Goal: Task Accomplishment & Management: Use online tool/utility

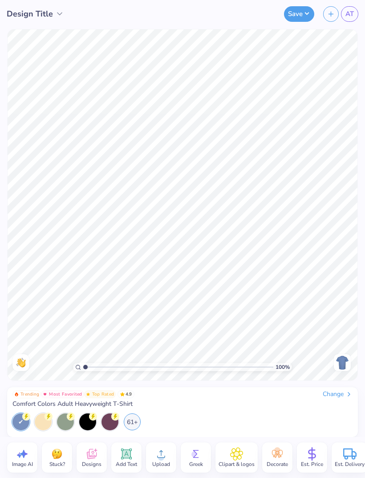
click at [334, 392] on div "Change" at bounding box center [338, 394] width 30 height 8
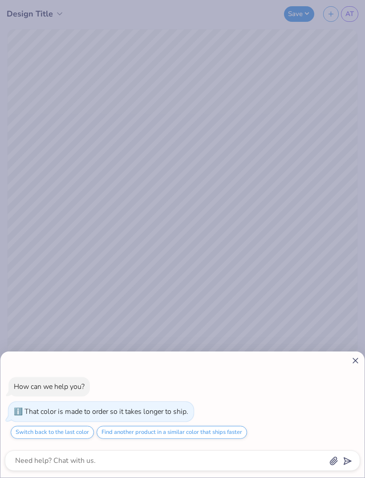
click at [360, 356] on div "How can we help you? That color is made to order so it takes longer to ship. Sw…" at bounding box center [182, 414] width 364 height 126
click at [353, 360] on icon at bounding box center [355, 360] width 9 height 9
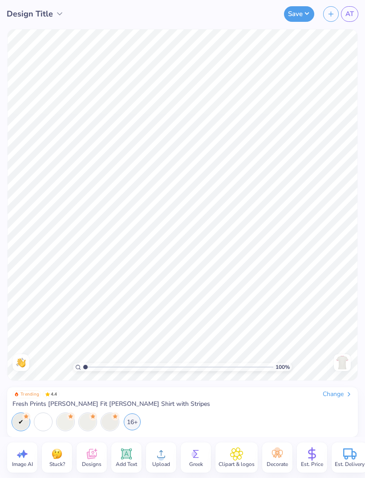
click at [89, 456] on icon at bounding box center [91, 454] width 8 height 7
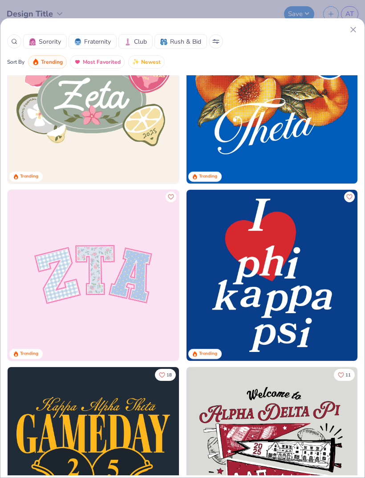
scroll to position [414, 0]
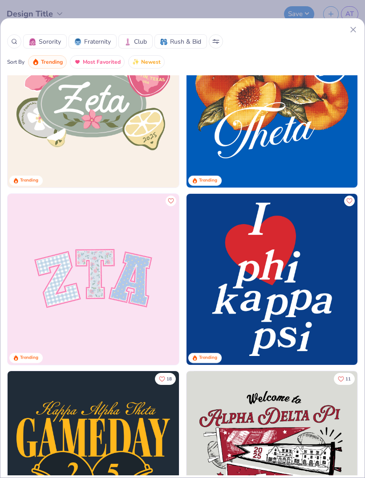
click at [106, 276] on img at bounding box center [93, 279] width 171 height 171
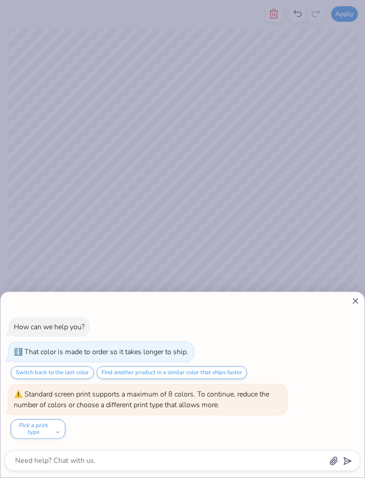
click at [353, 300] on icon at bounding box center [355, 300] width 9 height 9
type textarea "x"
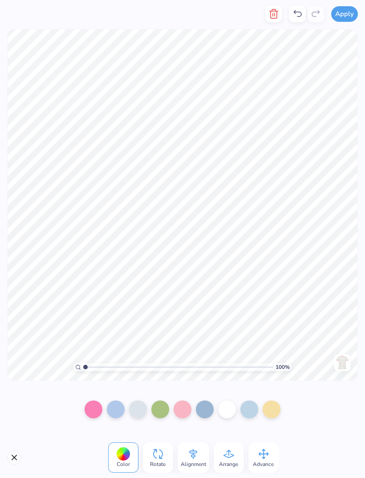
click at [206, 404] on div at bounding box center [205, 409] width 18 height 18
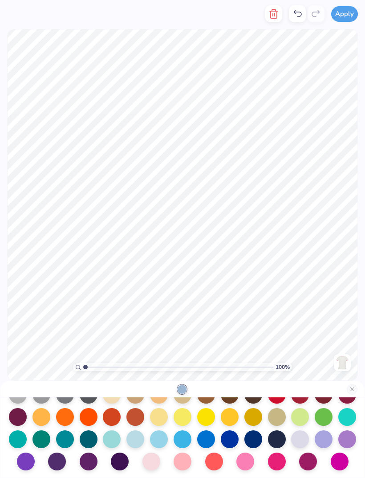
scroll to position [113, 0]
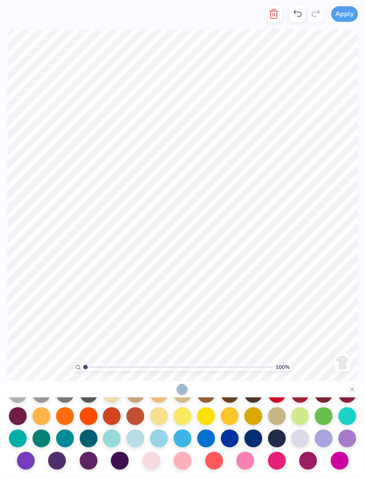
click at [131, 439] on div at bounding box center [135, 438] width 18 height 18
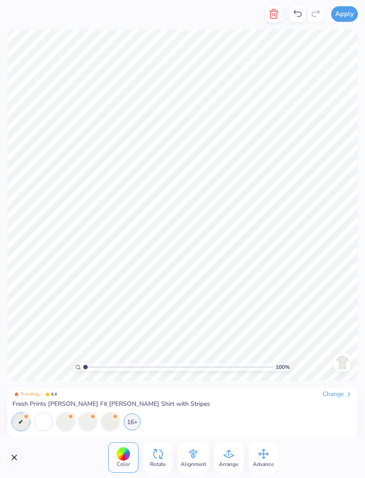
scroll to position [116, 0]
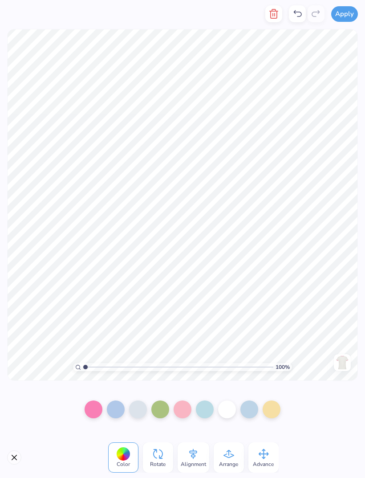
click at [246, 405] on div at bounding box center [249, 409] width 18 height 18
click at [204, 407] on div at bounding box center [205, 409] width 18 height 18
click at [246, 406] on div at bounding box center [249, 409] width 18 height 18
click at [206, 409] on div at bounding box center [205, 409] width 18 height 18
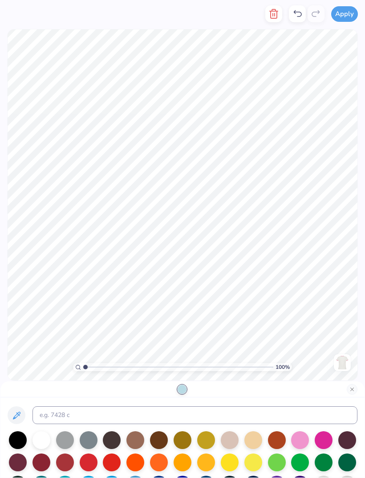
click at [18, 406] on button at bounding box center [17, 415] width 18 height 18
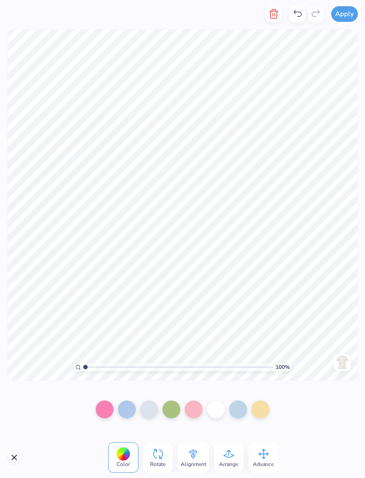
click at [236, 408] on div at bounding box center [238, 409] width 18 height 18
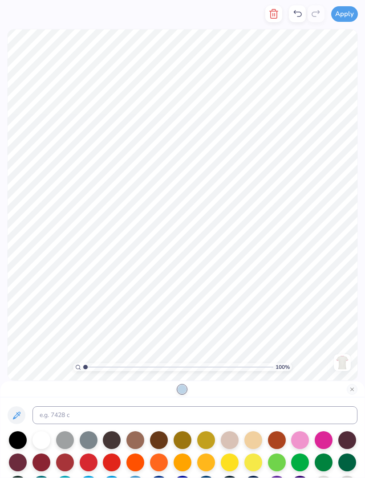
click at [16, 407] on button at bounding box center [17, 415] width 18 height 18
click at [17, 409] on button at bounding box center [17, 415] width 18 height 18
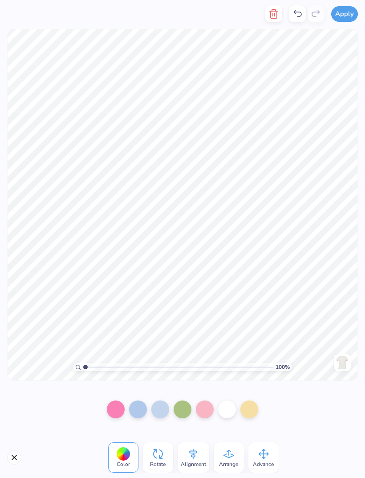
click at [157, 410] on div at bounding box center [160, 409] width 18 height 18
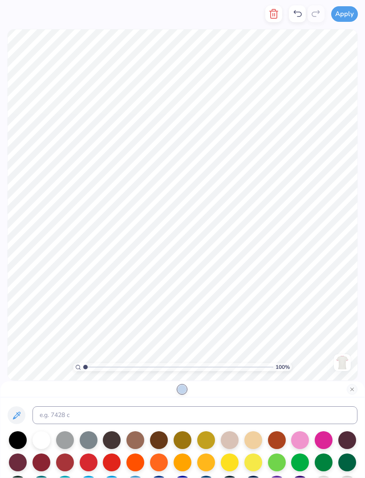
click at [20, 410] on icon at bounding box center [16, 415] width 11 height 11
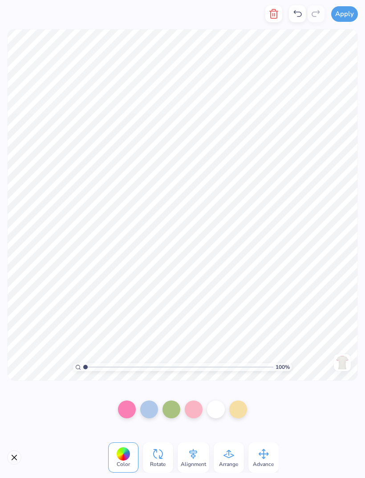
click at [192, 409] on div at bounding box center [194, 409] width 18 height 18
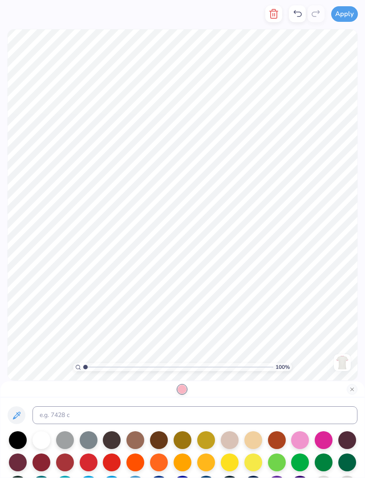
click at [14, 416] on icon at bounding box center [16, 415] width 11 height 11
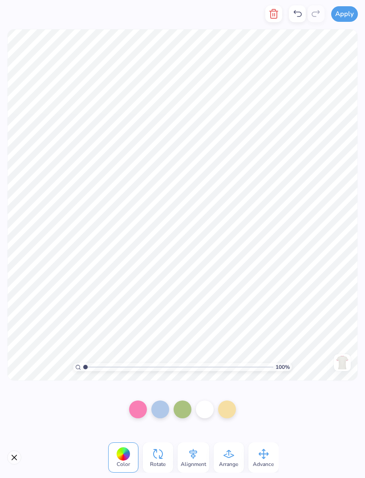
click at [224, 410] on div at bounding box center [227, 409] width 18 height 18
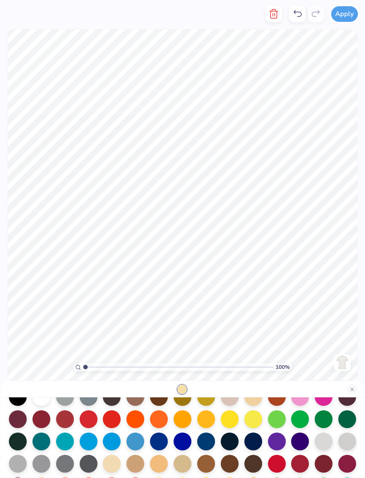
scroll to position [45, 0]
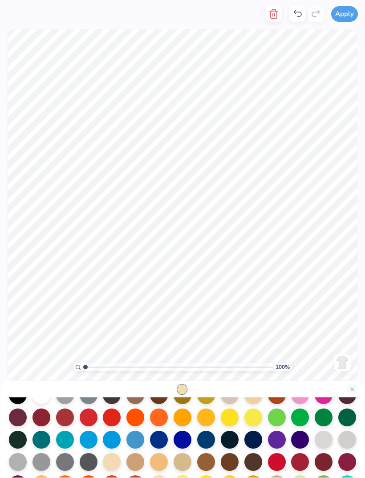
click at [231, 416] on div at bounding box center [230, 417] width 18 height 18
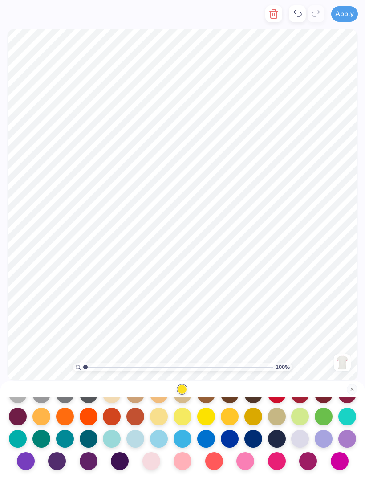
scroll to position [113, 0]
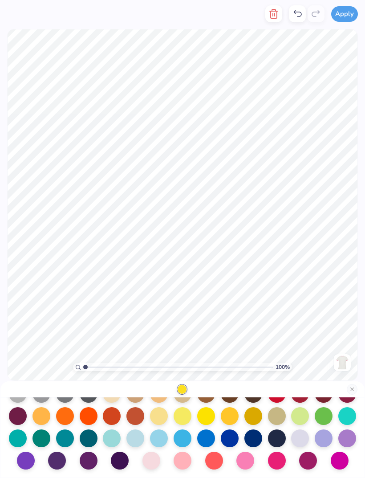
click at [182, 414] on div at bounding box center [183, 416] width 18 height 18
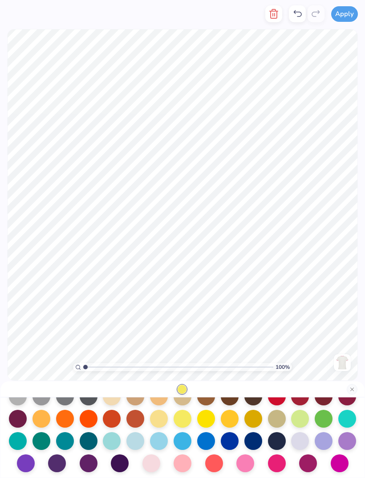
scroll to position [93, 0]
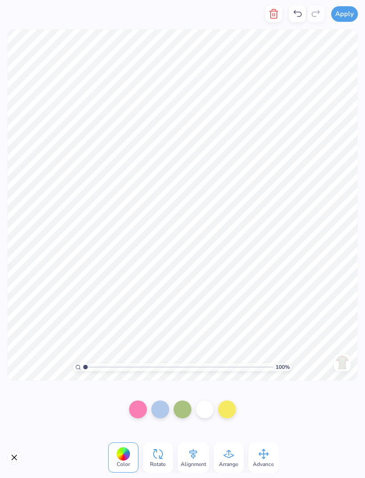
click at [178, 410] on div at bounding box center [183, 409] width 18 height 18
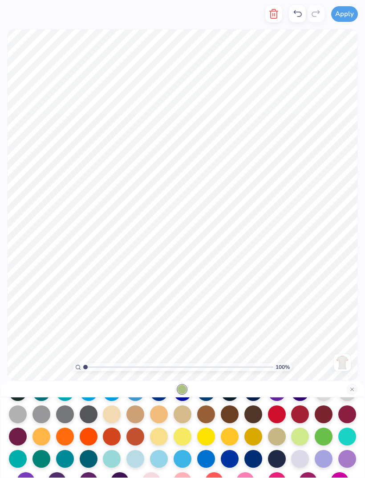
click at [182, 436] on div at bounding box center [183, 436] width 18 height 18
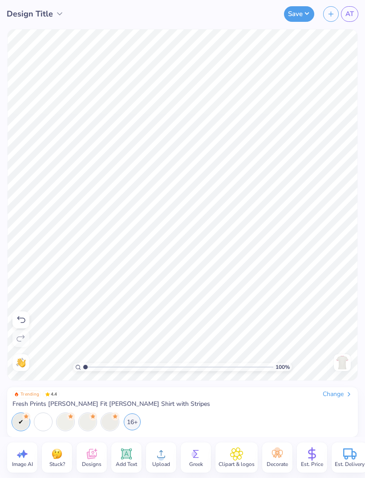
click at [123, 458] on icon at bounding box center [126, 453] width 13 height 13
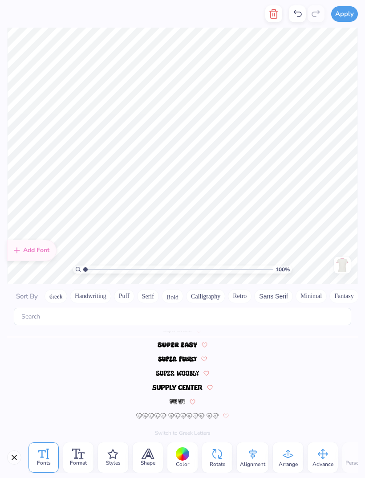
scroll to position [0, 0]
type textarea "f"
type textarea "all for the kids"
click at [206, 289] on button "Calligraphy" at bounding box center [205, 296] width 39 height 14
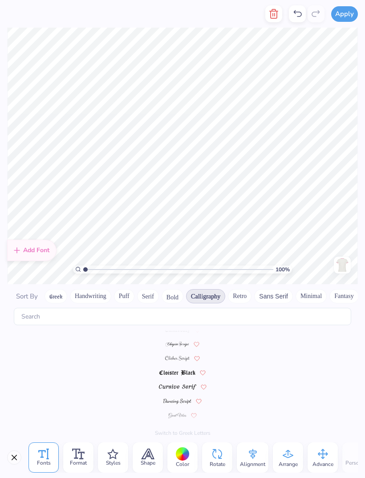
scroll to position [0, 0]
click at [180, 347] on span at bounding box center [177, 351] width 30 height 8
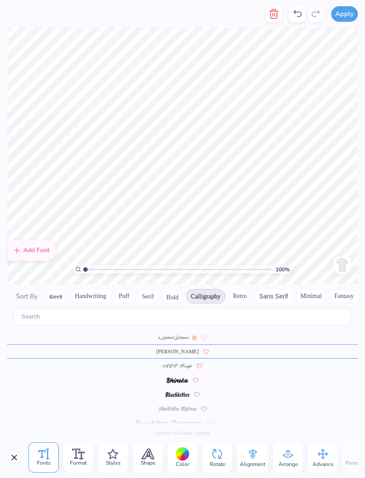
click at [178, 415] on div "Greek" at bounding box center [182, 422] width 351 height 14
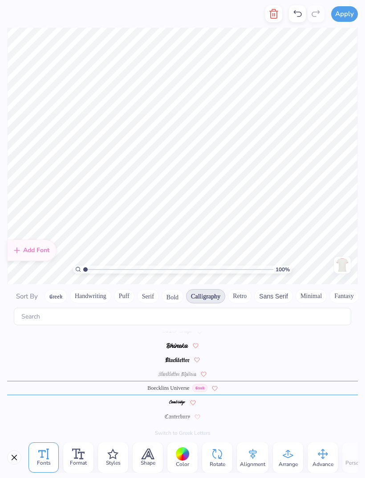
scroll to position [41, 0]
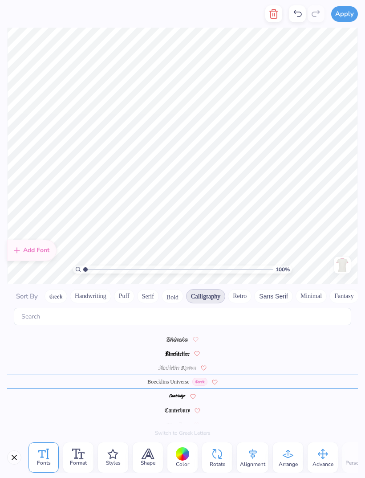
click at [154, 289] on button "Serif" at bounding box center [148, 296] width 22 height 14
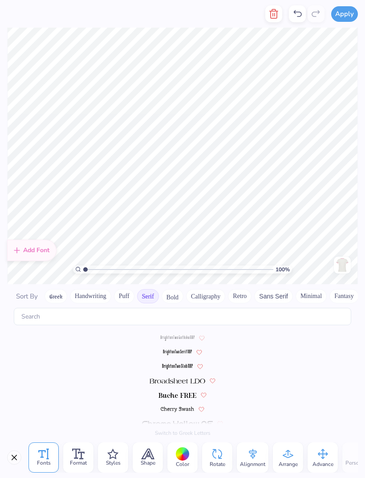
scroll to position [0, 0]
click at [183, 406] on img at bounding box center [177, 408] width 55 height 5
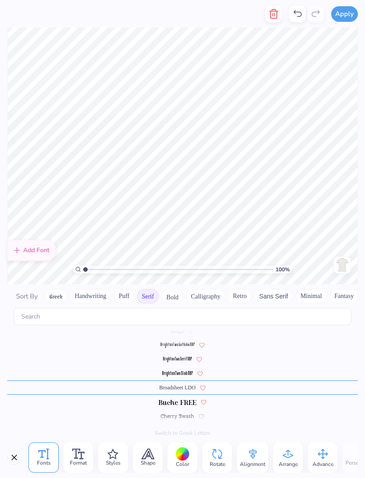
scroll to position [27, 0]
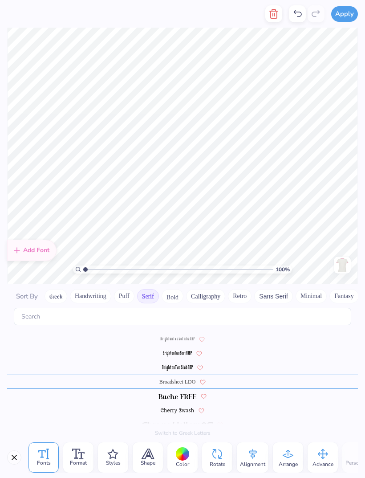
click at [179, 392] on span at bounding box center [177, 396] width 38 height 8
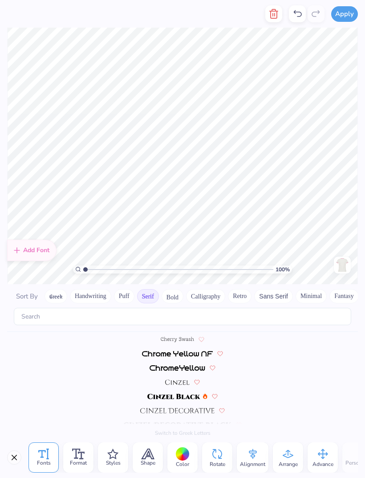
scroll to position [98, 0]
click at [183, 393] on img at bounding box center [173, 395] width 53 height 5
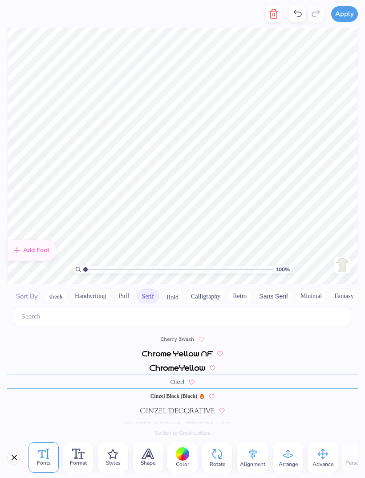
click at [183, 456] on div at bounding box center [183, 454] width 14 height 14
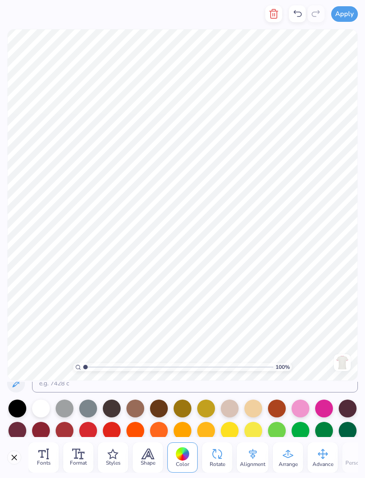
scroll to position [4, 0]
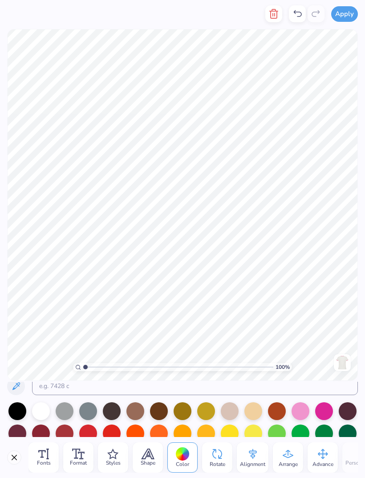
click at [298, 408] on div at bounding box center [301, 411] width 18 height 18
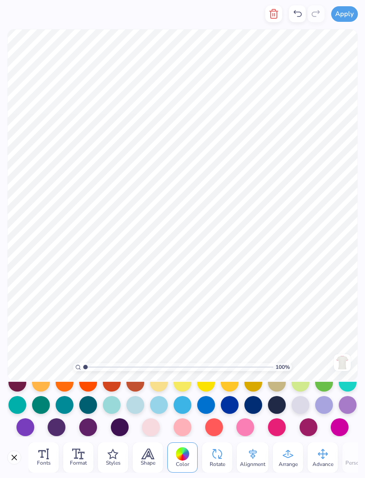
scroll to position [124, 0]
click at [244, 422] on div at bounding box center [245, 427] width 18 height 18
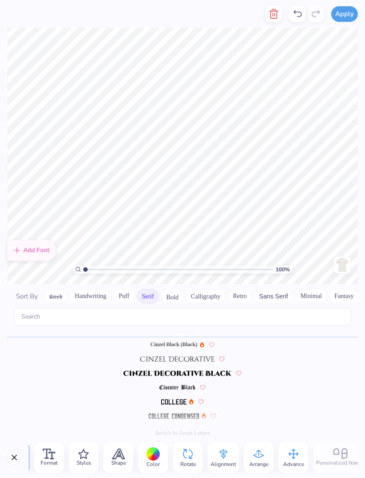
scroll to position [0, 28]
click at [215, 454] on div "Alignment" at bounding box center [224, 457] width 32 height 30
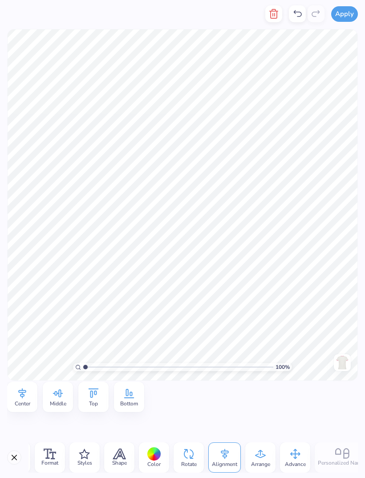
click at [114, 456] on icon at bounding box center [119, 453] width 13 height 11
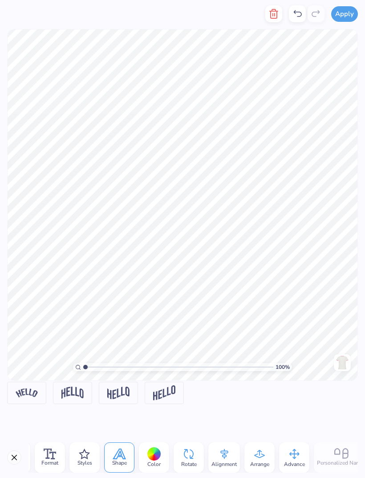
click at [87, 450] on icon at bounding box center [84, 453] width 11 height 11
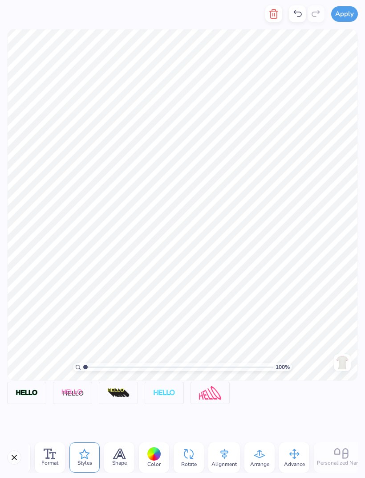
click at [121, 457] on icon at bounding box center [120, 454] width 12 height 10
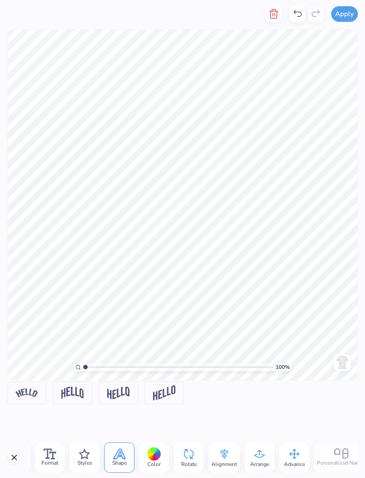
click at [77, 387] on img at bounding box center [72, 392] width 22 height 12
type input "0.48"
type input "0.47"
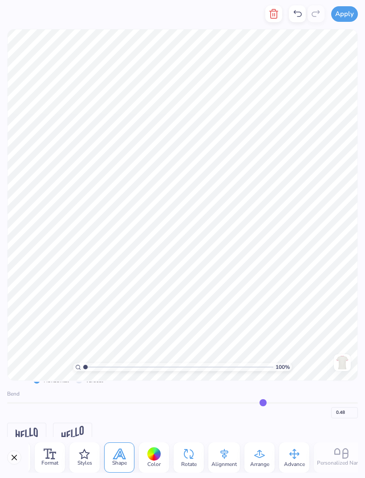
type input "0.47"
type input "0.46"
type input "0.45"
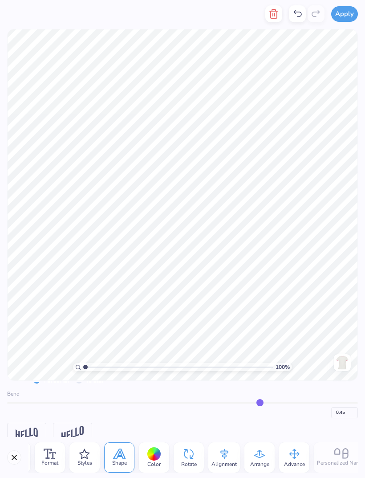
type input "0.44"
type input "0.42"
type input "0.4"
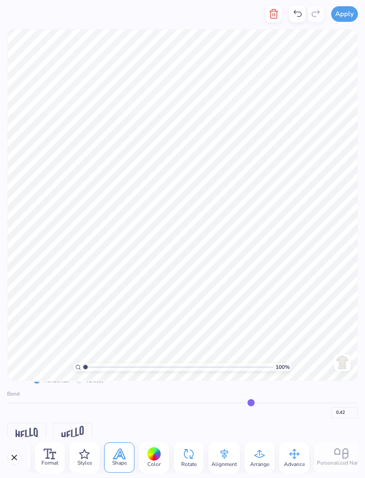
type input "0.40"
type input "0.38"
type input "0.35"
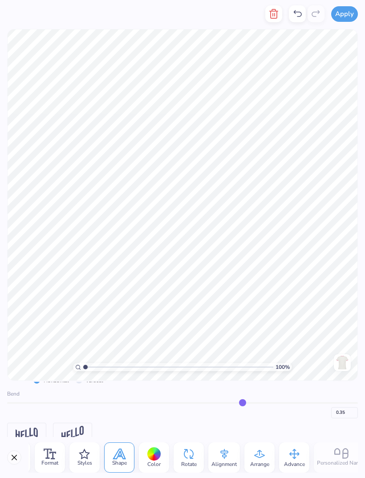
type input "0.33"
type input "0.31"
type input "0.29"
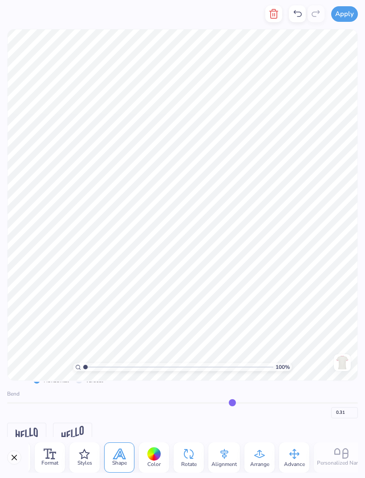
type input "0.29"
type input "0.27"
type input "0.25"
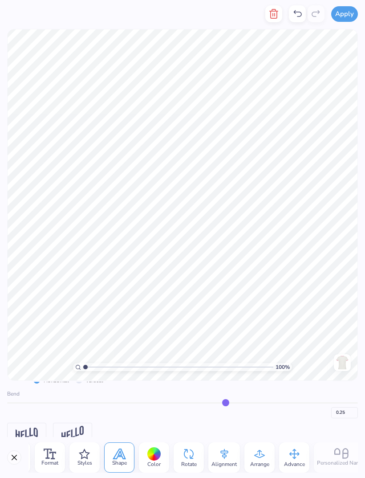
type input "0.23"
type input "0.22"
type input "0.2"
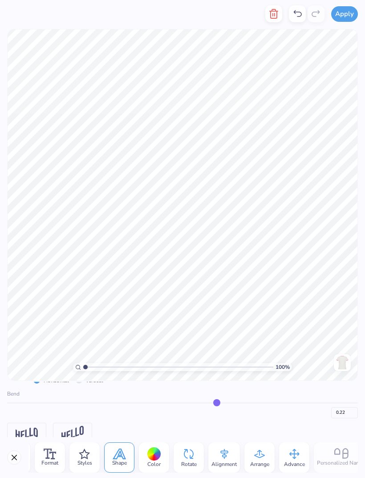
type input "0.20"
type input "0.18"
type input "0.17"
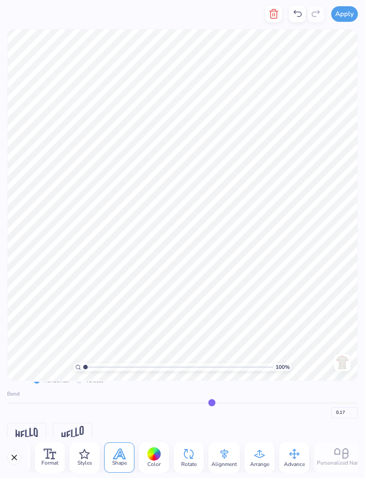
type input "0.16"
type input "0.15"
type input "0.13"
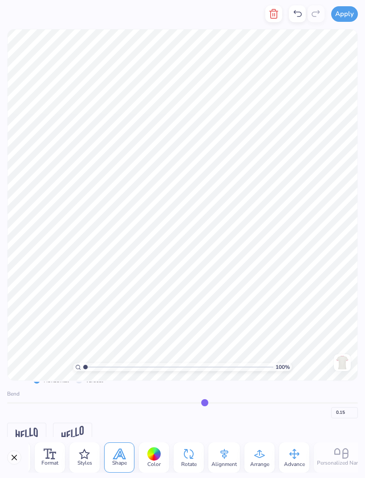
type input "0.13"
type input "0.12"
type input "0.11"
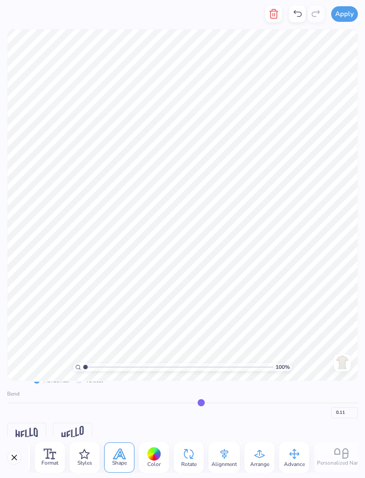
type input "0.1"
type input "0.10"
type input "0.09"
type input "0.08"
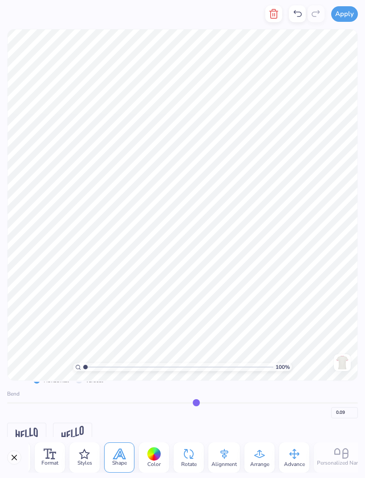
type input "0.08"
type input "0.07"
type input "0.06"
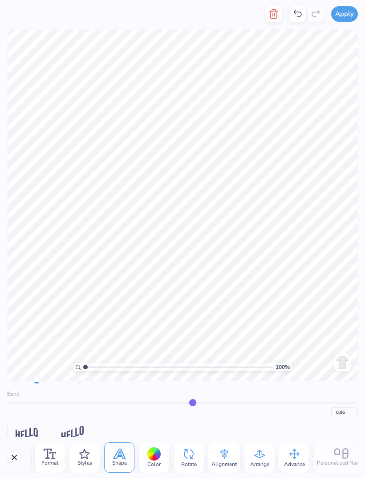
type input "0.05"
type input "0.04"
type input "0.03"
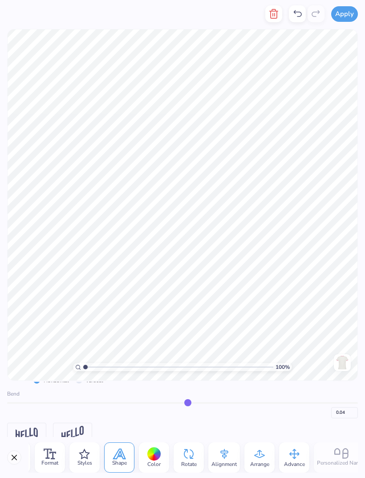
type input "0.03"
type input "0.02"
type input "0.01"
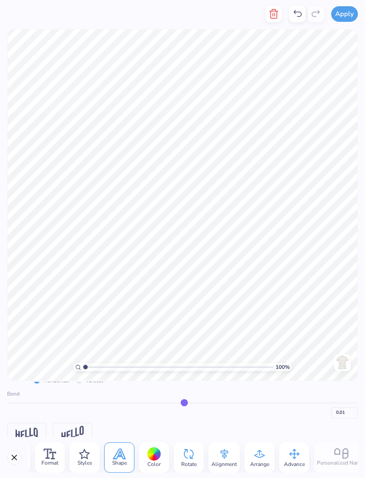
type input "0"
type input "0.00"
type input "-0.01"
type input "-0.02"
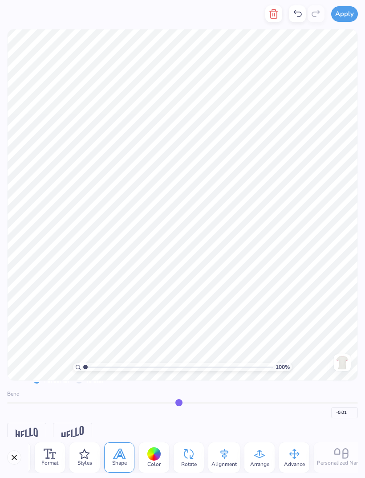
type input "-0.02"
type input "-0.04"
type input "-0.06"
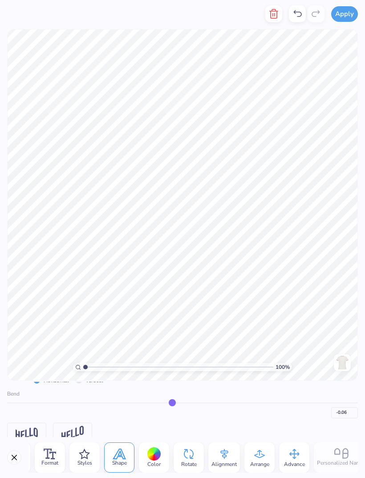
type input "-0.07"
type input "-0.08"
type input "-0.09"
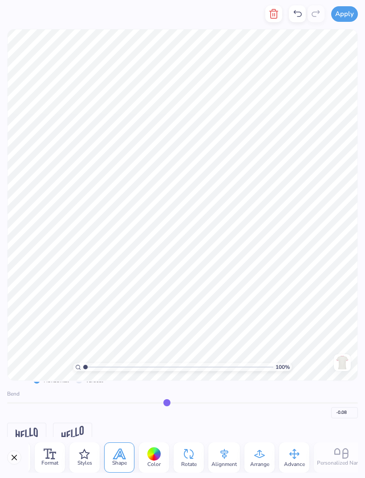
type input "-0.09"
type input "-0.1"
type input "-0.10"
type input "-0.11"
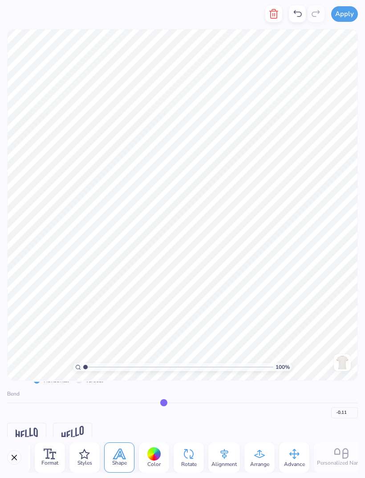
type input "-0.13"
type input "-0.14"
type input "-0.15"
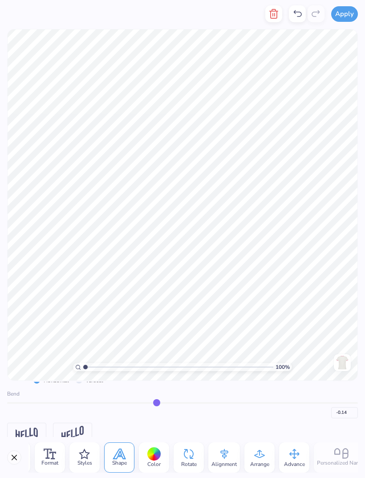
type input "-0.15"
type input "-0.16"
type input "-0.18"
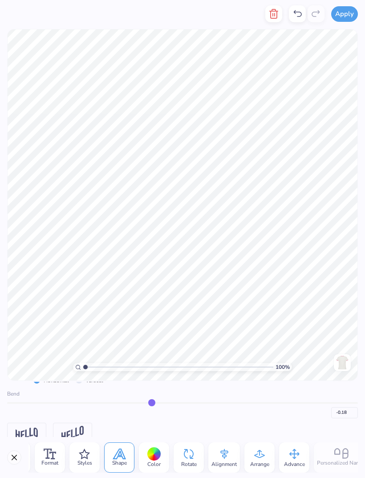
type input "-0.19"
type input "-0.2"
type input "-0.20"
type input "-0.22"
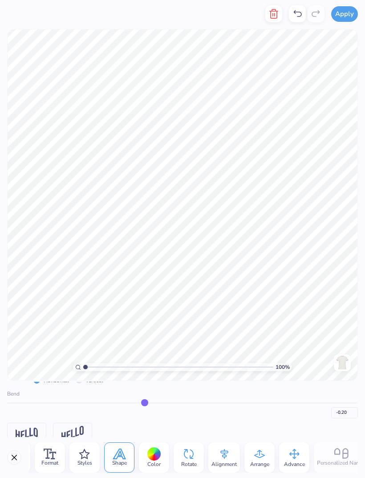
type input "-0.22"
type input "-0.23"
type input "-0.25"
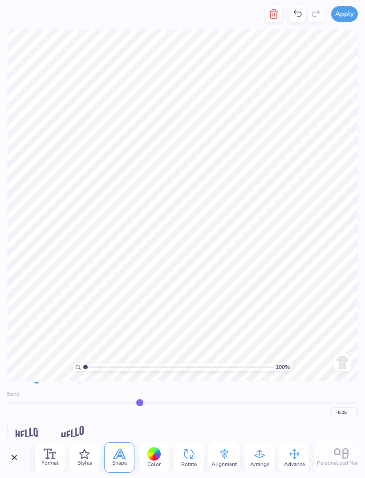
type input "-0.26"
type input "-0.28"
type input "-0.29"
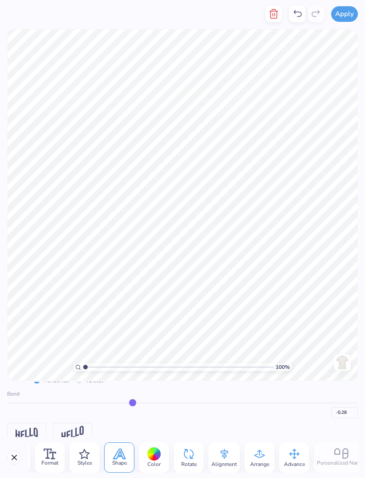
type input "-0.29"
type input "-0.3"
type input "-0.30"
type input "-0.31"
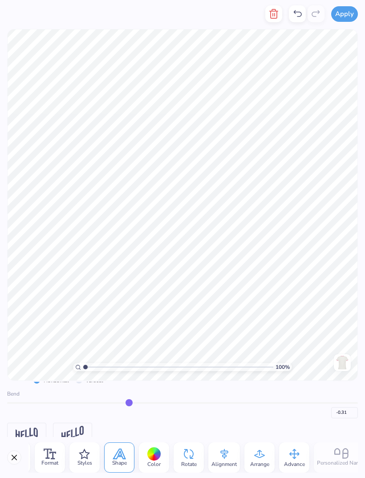
type input "-0.32"
type input "-0.33"
type input "-0.34"
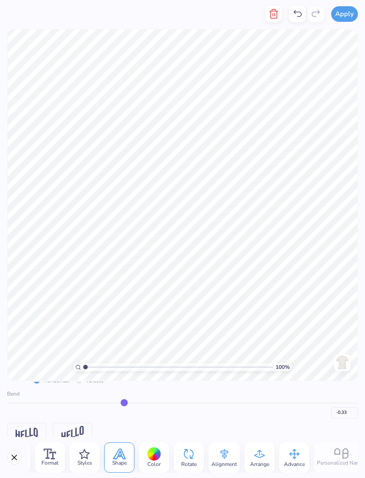
type input "-0.34"
type input "-0.35"
type input "-0.37"
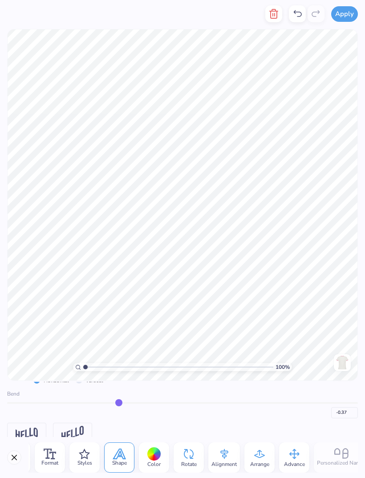
type input "-0.38"
type input "-0.39"
type input "-0.4"
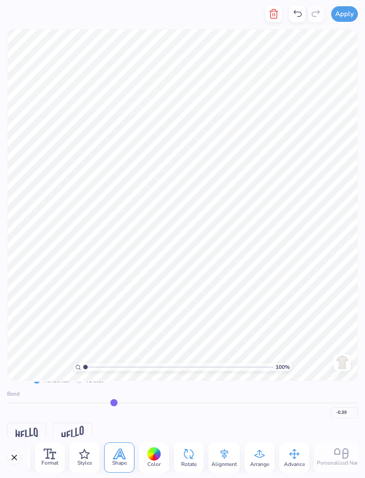
type input "-0.40"
type input "-0.41"
type input "-0.42"
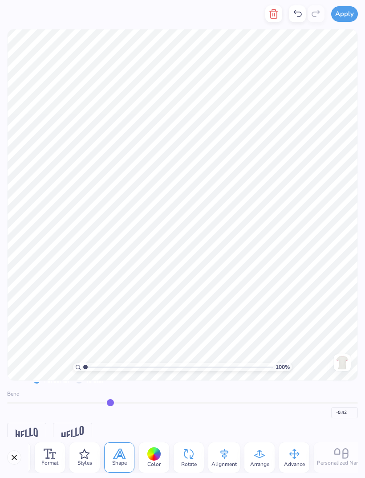
type input "-0.44"
type input "-0.45"
type input "-0.46"
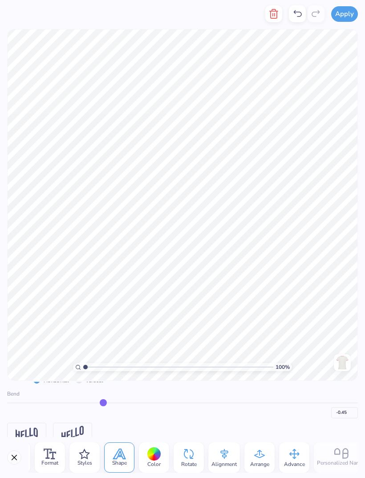
type input "-0.46"
type input "-0.48"
type input "-0.49"
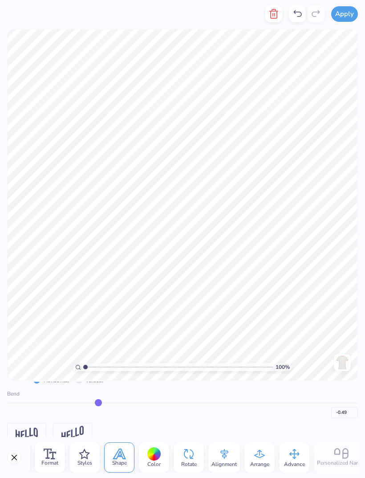
type input "-0.51"
type input "-0.53"
type input "-0.55"
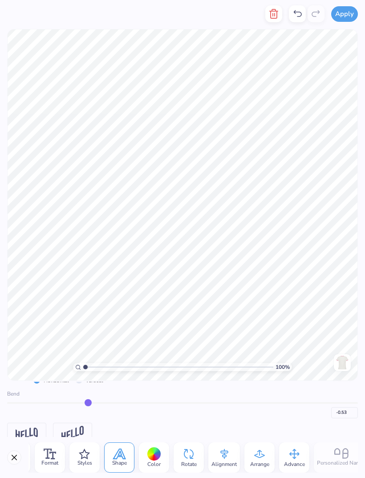
type input "-0.55"
type input "-0.57"
type input "-0.6"
type input "-0.60"
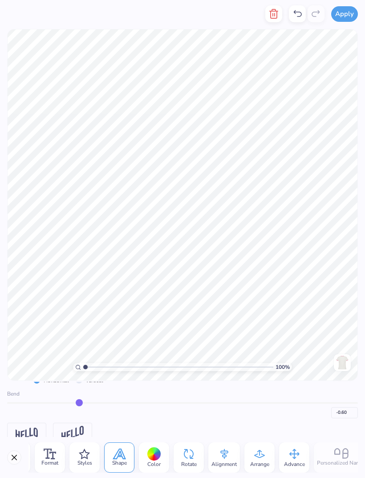
type input "-0.62"
type input "-0.64"
type input "-0.66"
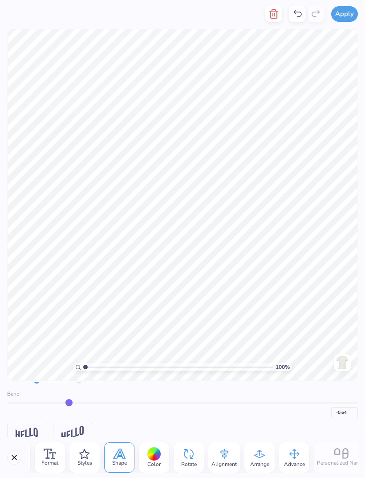
type input "-0.66"
type input "-0.68"
type input "-0.71"
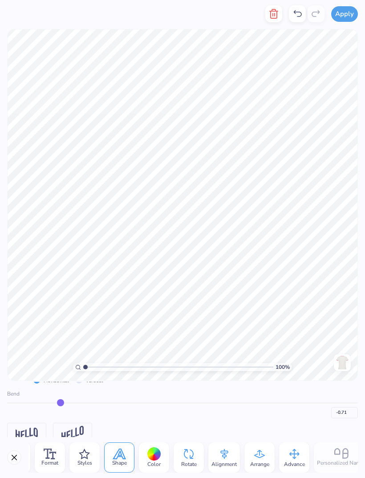
type input "-0.73"
type input "-0.76"
type input "-0.79"
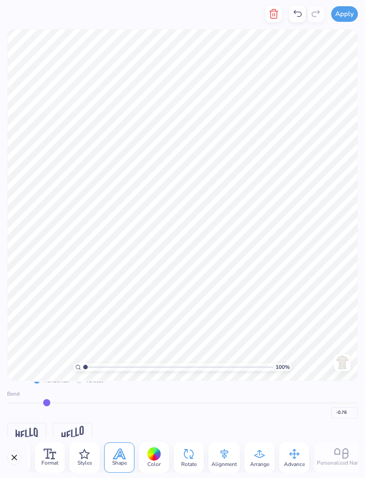
type input "-0.79"
type input "-0.81"
type input "-0.83"
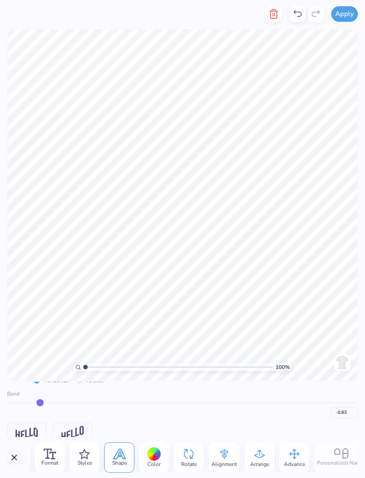
type input "-0.85"
type input "-0.87"
type input "-0.88"
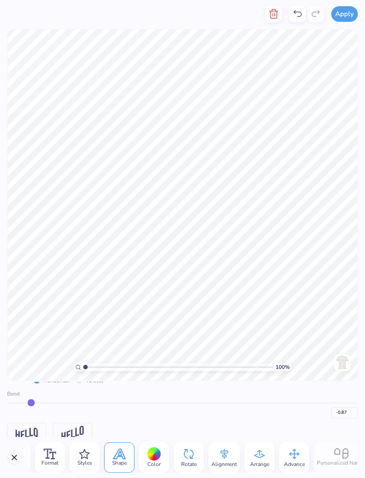
type input "-0.88"
type input "-0.89"
type input "-0.9"
type input "-0.90"
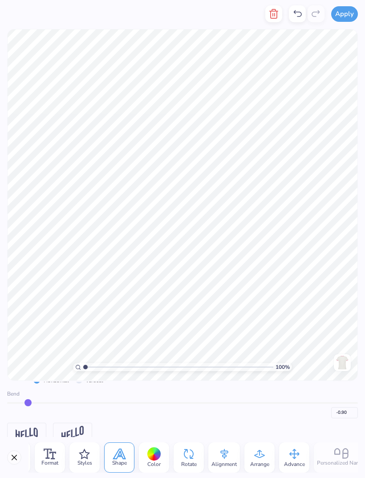
type input "-0.91"
type input "-0.92"
type input "-0.91"
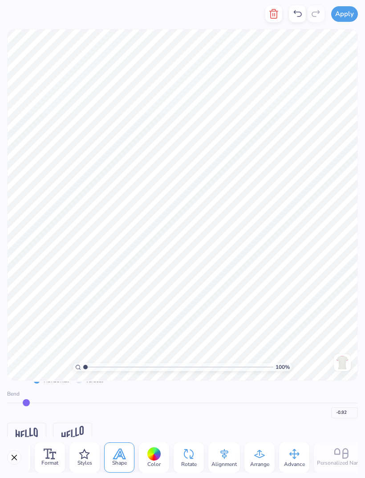
type input "-0.91"
type input "-0.9"
type input "-0.90"
type input "-0.89"
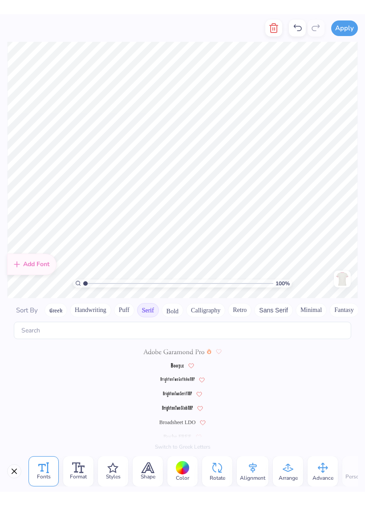
scroll to position [150, 0]
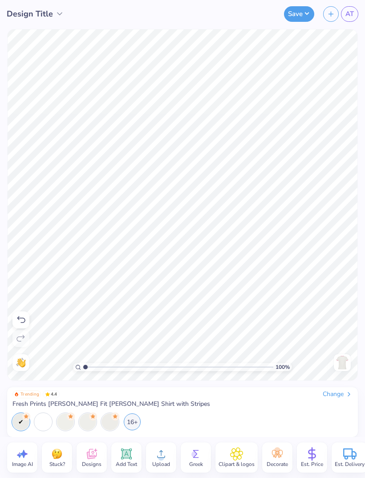
click at [295, 16] on button "Save" at bounding box center [299, 14] width 30 height 16
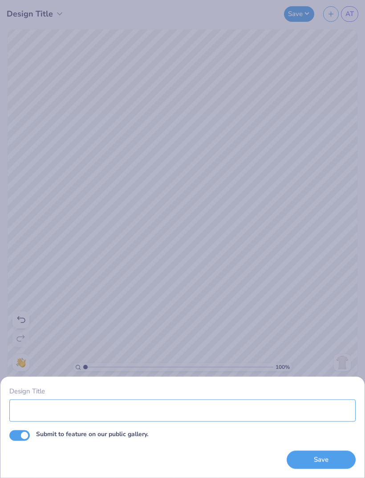
click at [238, 410] on input "Design Title" at bounding box center [182, 410] width 346 height 22
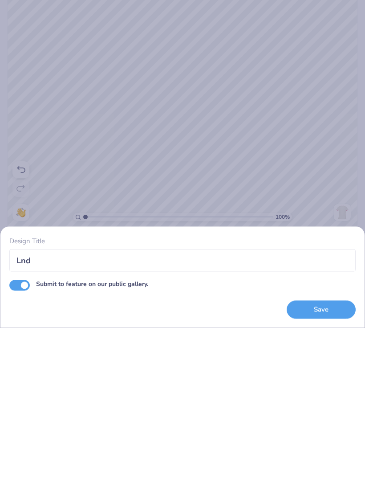
click at [328, 450] on button "Save" at bounding box center [321, 459] width 69 height 18
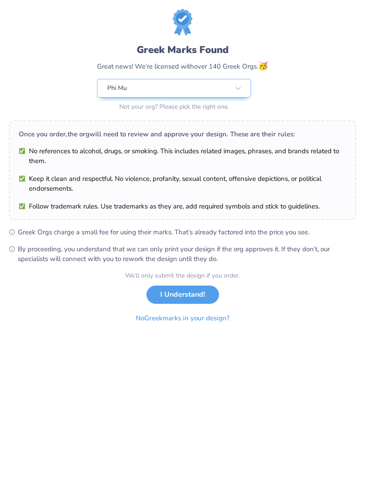
click at [193, 290] on button "I Understand!" at bounding box center [182, 294] width 73 height 18
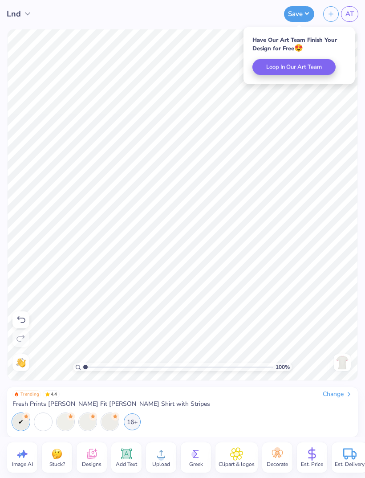
click at [313, 69] on button "Loop In Our Art Team" at bounding box center [293, 67] width 83 height 16
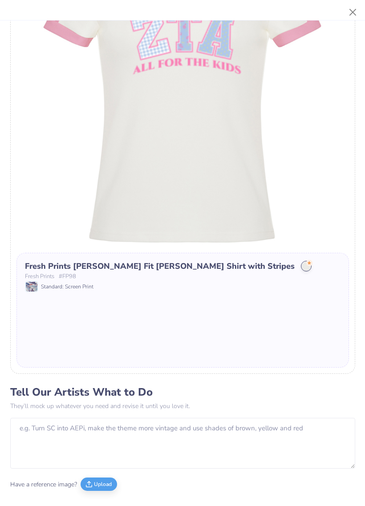
scroll to position [122, 0]
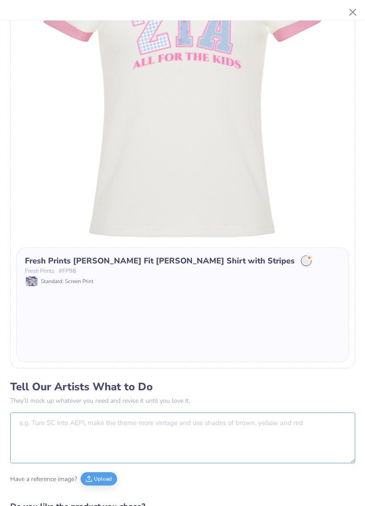
click at [214, 432] on textarea at bounding box center [182, 438] width 345 height 51
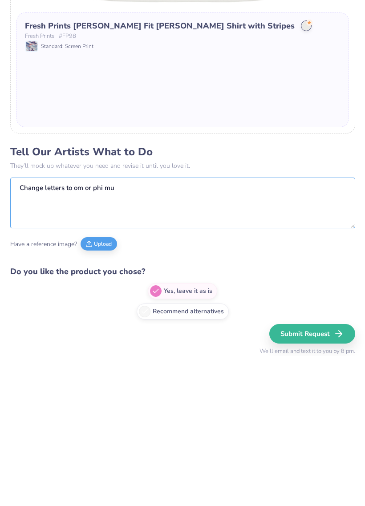
scroll to position [207, 0]
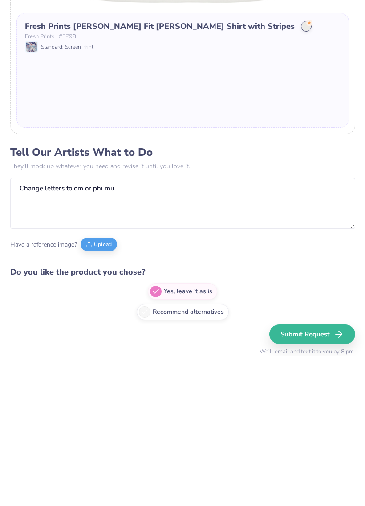
click at [315, 475] on button "Submit Request" at bounding box center [312, 485] width 86 height 20
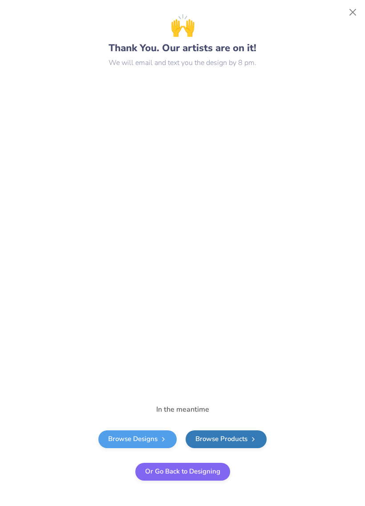
click at [196, 472] on button "Or Go Back to Designing" at bounding box center [182, 472] width 95 height 18
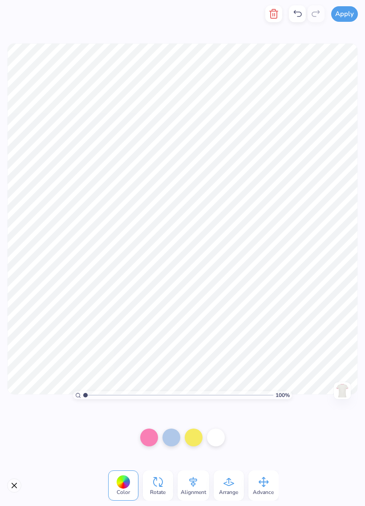
click at [277, 17] on icon "button" at bounding box center [274, 13] width 6 height 9
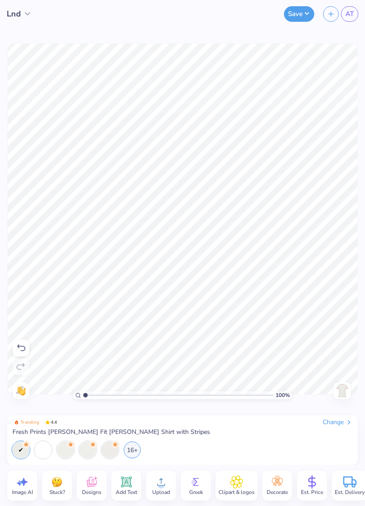
click at [80, 477] on div "Designs" at bounding box center [92, 486] width 30 height 30
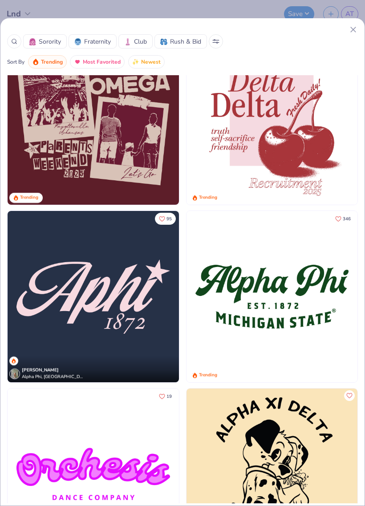
scroll to position [1638, 0]
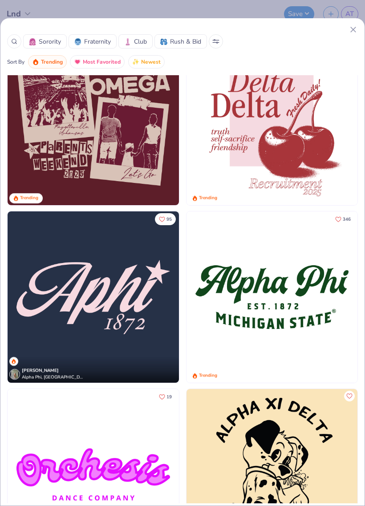
click at [104, 297] on img at bounding box center [93, 296] width 171 height 171
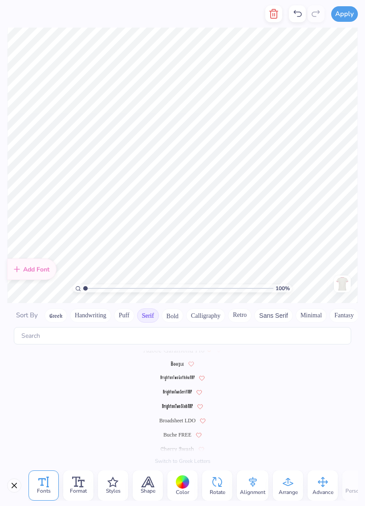
scroll to position [0, 0]
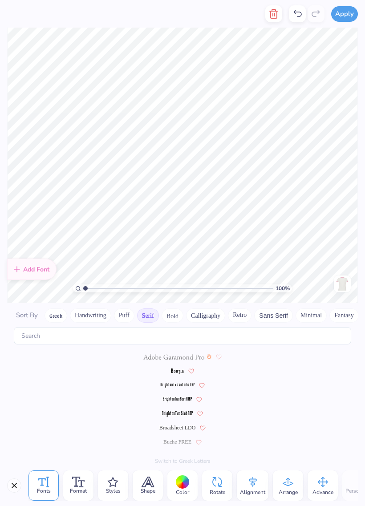
click at [178, 477] on span "Color" at bounding box center [182, 492] width 13 height 7
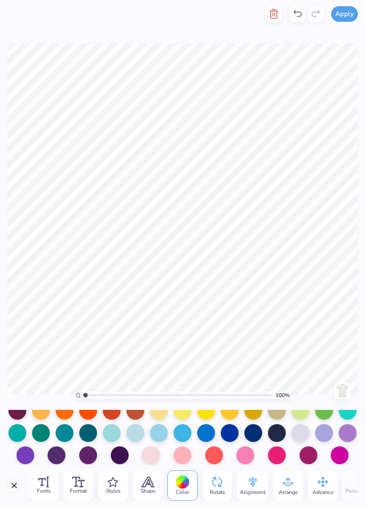
scroll to position [124, 0]
click at [245, 453] on div at bounding box center [245, 455] width 18 height 18
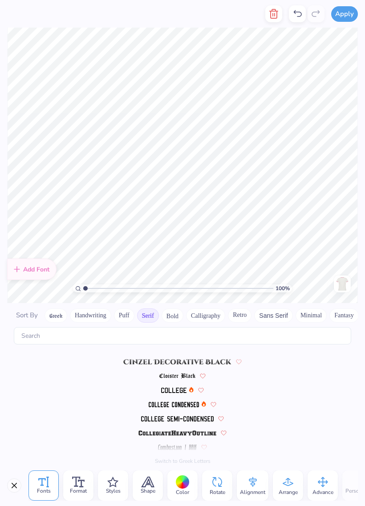
scroll to position [477, 0]
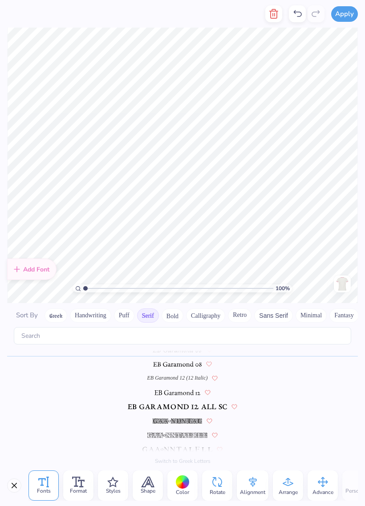
click at [273, 18] on icon "button" at bounding box center [274, 13] width 6 height 9
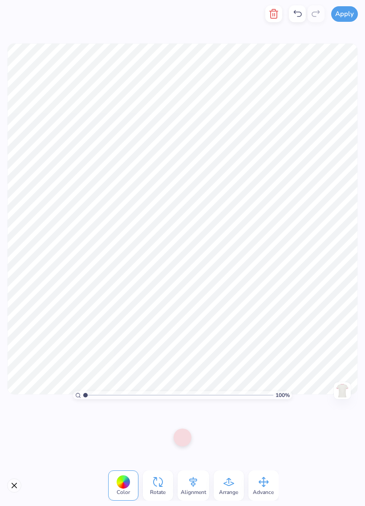
click at [180, 446] on div at bounding box center [182, 438] width 32 height 32
click at [183, 440] on div at bounding box center [183, 438] width 18 height 18
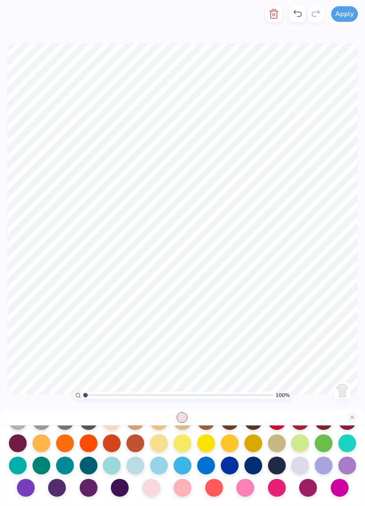
scroll to position [116, 0]
click at [246, 477] on div at bounding box center [245, 488] width 18 height 18
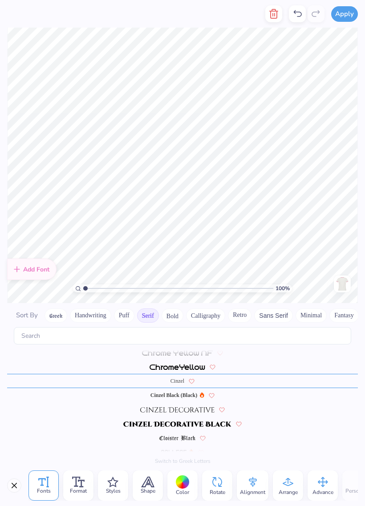
scroll to position [150, 0]
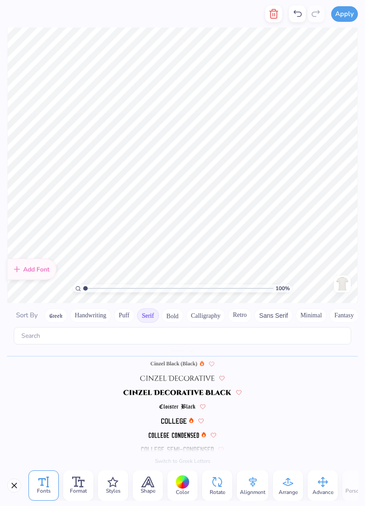
click at [151, 477] on icon at bounding box center [148, 482] width 12 height 10
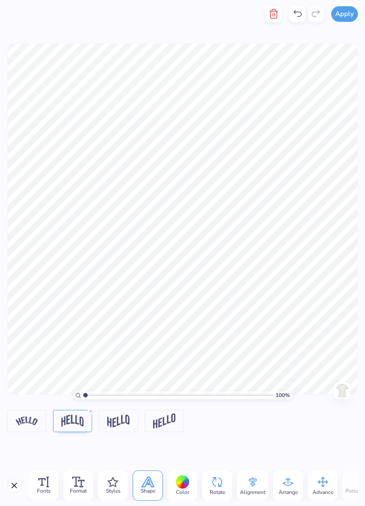
click at [69, 424] on img at bounding box center [72, 421] width 22 height 12
click at [93, 409] on div "100 % Need help? Chat with us. Back" at bounding box center [182, 219] width 365 height 382
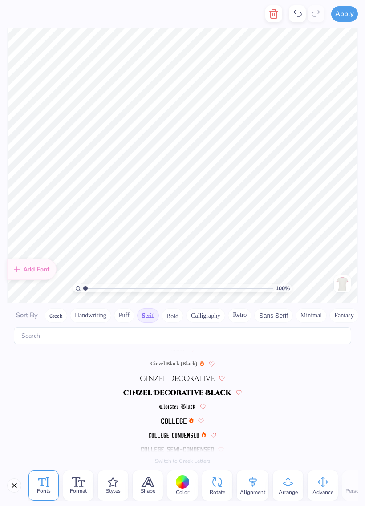
click at [143, 477] on span "Shape" at bounding box center [148, 490] width 15 height 7
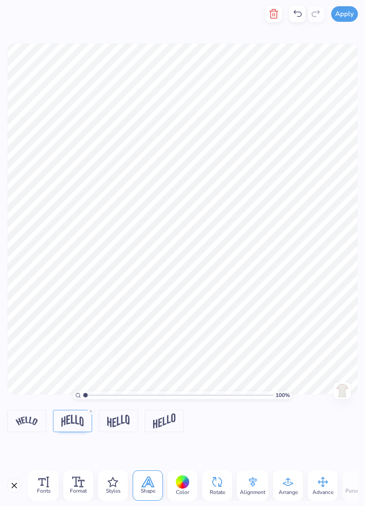
click at [90, 412] on line at bounding box center [90, 411] width 3 height 3
click at [89, 412] on div at bounding box center [72, 421] width 39 height 22
click at [89, 410] on icon at bounding box center [90, 411] width 5 height 5
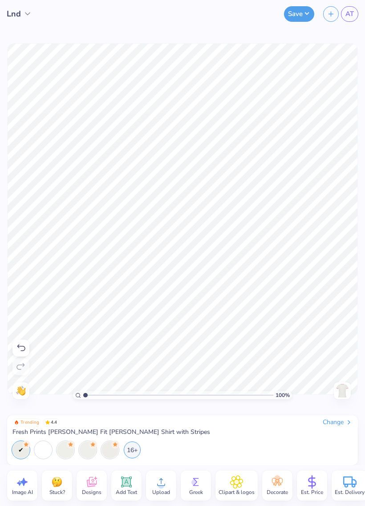
click at [296, 16] on button "Save" at bounding box center [299, 14] width 30 height 16
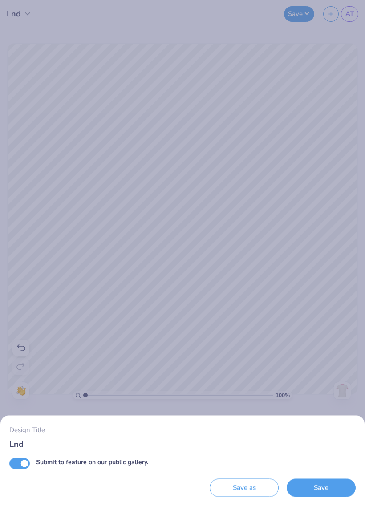
click at [312, 477] on button "Save" at bounding box center [321, 488] width 69 height 18
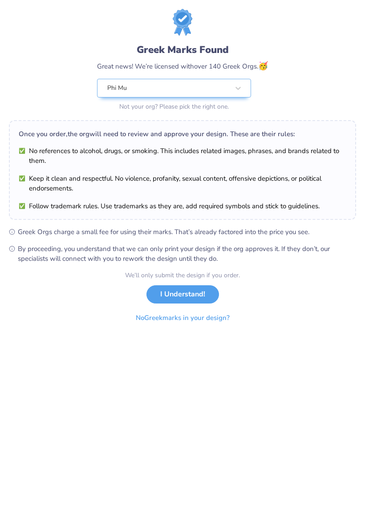
click at [198, 293] on button "I Understand!" at bounding box center [182, 294] width 73 height 18
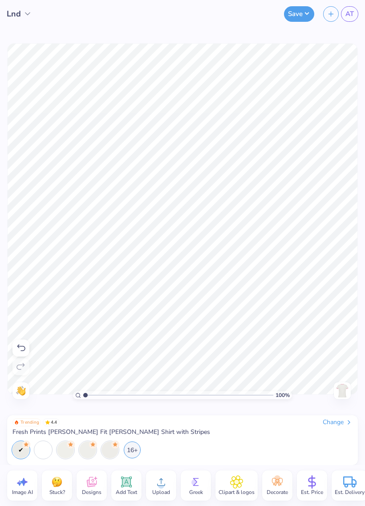
click at [88, 477] on icon at bounding box center [91, 483] width 8 height 7
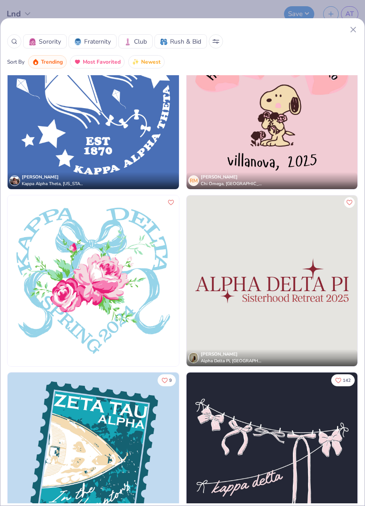
scroll to position [10673, 0]
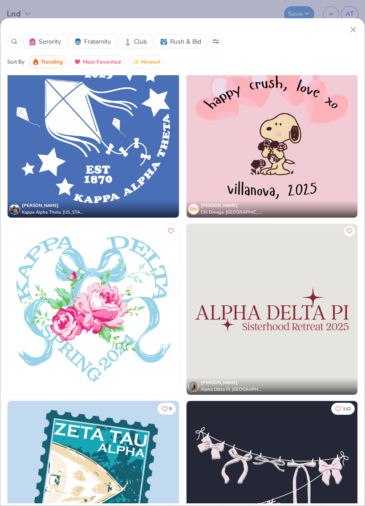
click at [12, 37] on div at bounding box center [14, 41] width 14 height 14
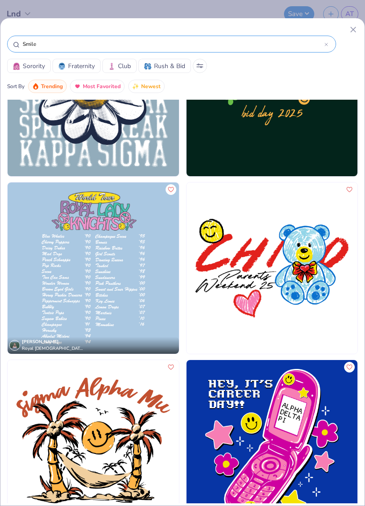
scroll to position [610, 0]
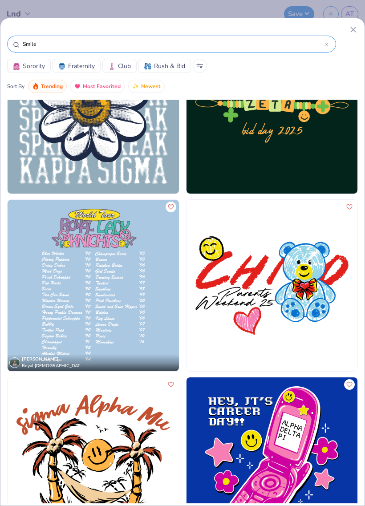
click at [304, 317] on img at bounding box center [272, 285] width 171 height 171
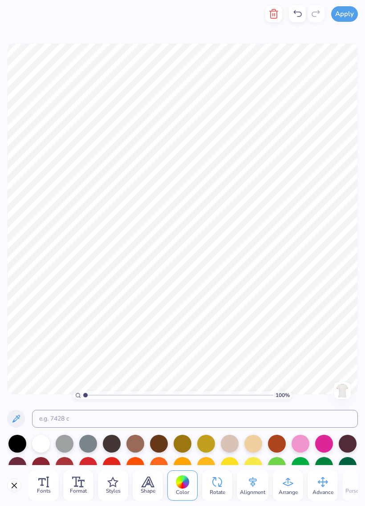
click at [276, 16] on icon "button" at bounding box center [273, 13] width 11 height 11
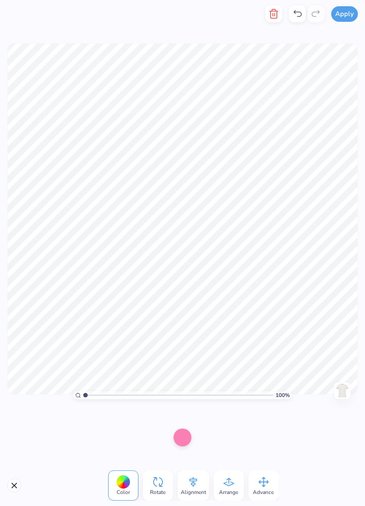
click at [274, 12] on icon "button" at bounding box center [273, 13] width 11 height 11
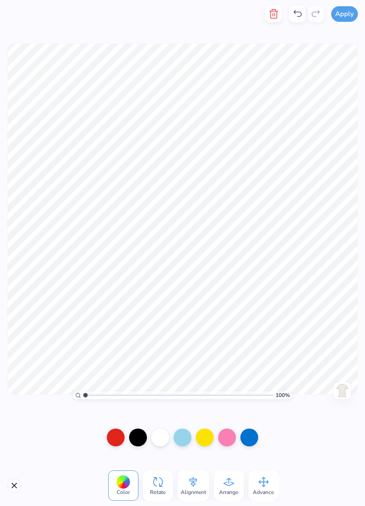
click at [118, 433] on div at bounding box center [116, 438] width 18 height 18
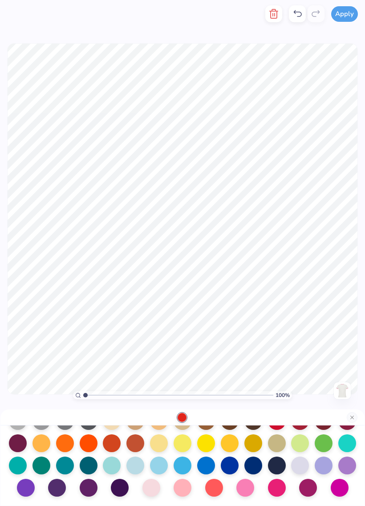
scroll to position [116, 0]
click at [243, 477] on div at bounding box center [245, 488] width 18 height 18
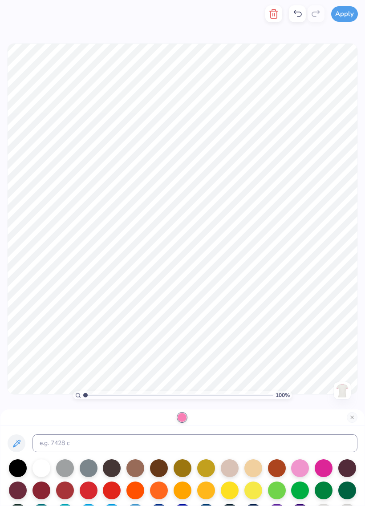
scroll to position [0, 0]
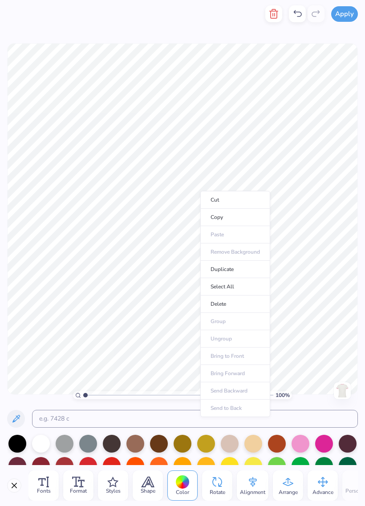
click at [234, 218] on li "Copy" at bounding box center [235, 217] width 70 height 17
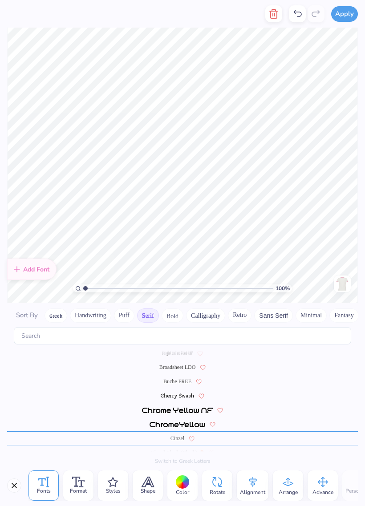
scroll to position [150, 0]
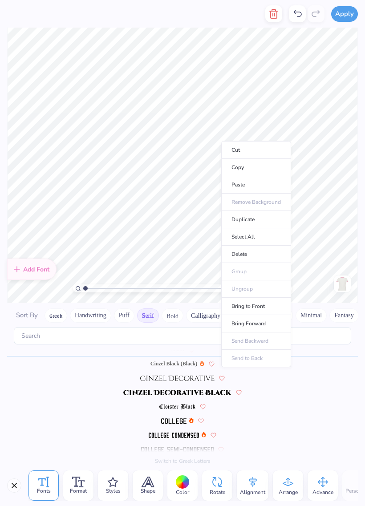
click at [260, 256] on li "Delete" at bounding box center [256, 254] width 70 height 17
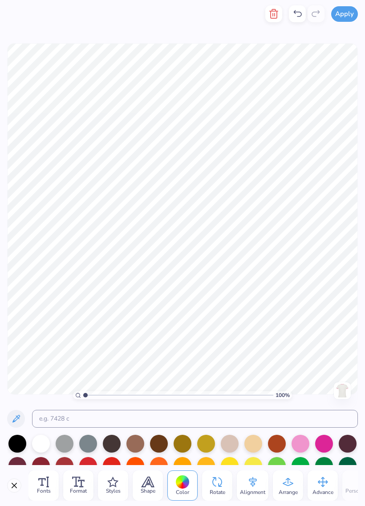
scroll to position [0, 0]
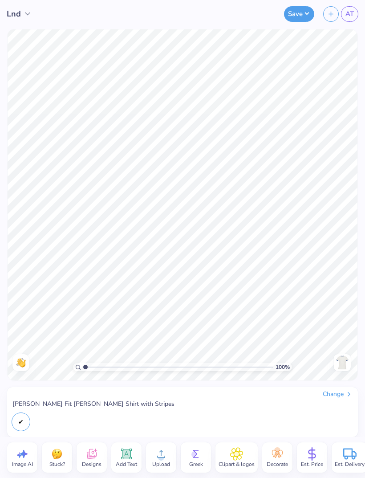
click at [351, 13] on span "AT" at bounding box center [349, 14] width 8 height 10
